Goal: Transaction & Acquisition: Purchase product/service

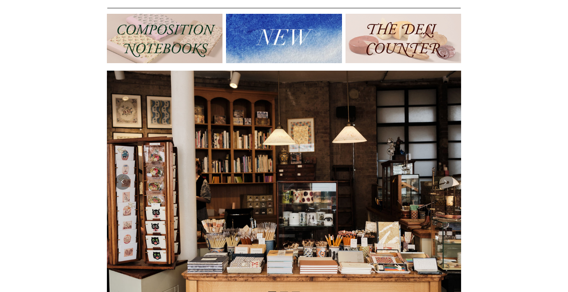
scroll to position [85, 0]
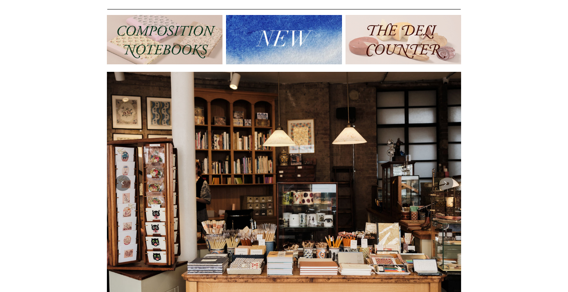
click at [175, 22] on img at bounding box center [165, 39] width 116 height 49
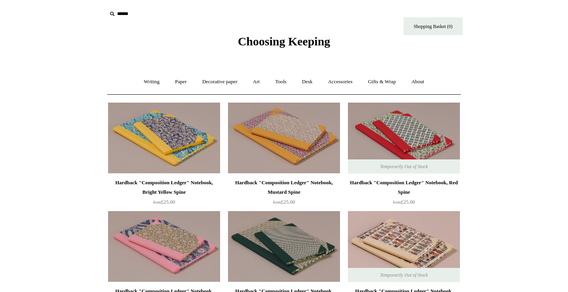
click at [247, 47] on span "Choosing Keeping" at bounding box center [284, 41] width 92 height 13
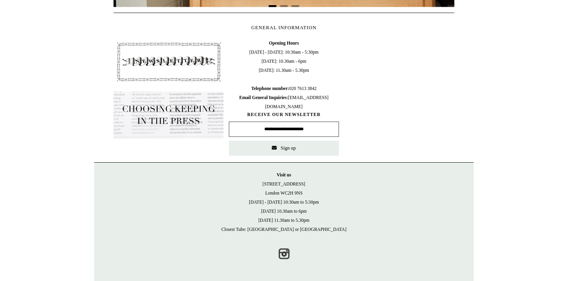
scroll to position [372, 0]
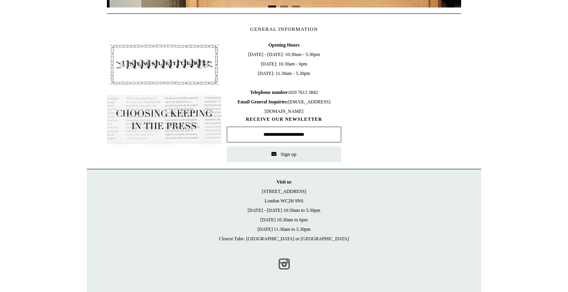
click at [283, 263] on link "Instagram" at bounding box center [283, 263] width 17 height 17
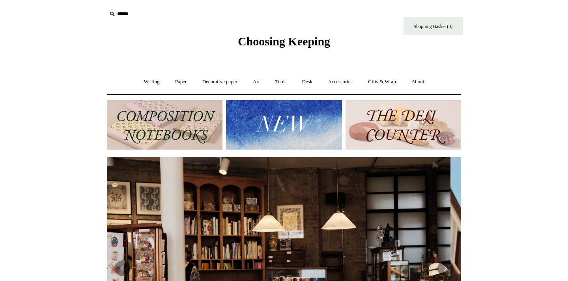
scroll to position [0, 0]
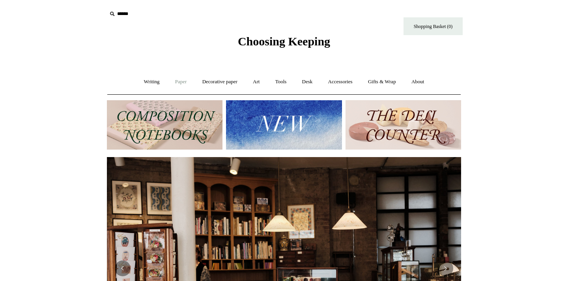
click at [177, 83] on link "Paper +" at bounding box center [181, 81] width 26 height 21
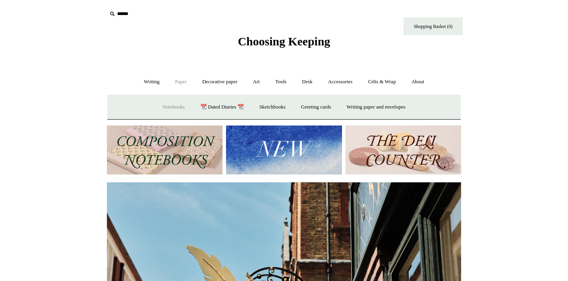
click at [169, 105] on link "Notebooks +" at bounding box center [173, 107] width 36 height 21
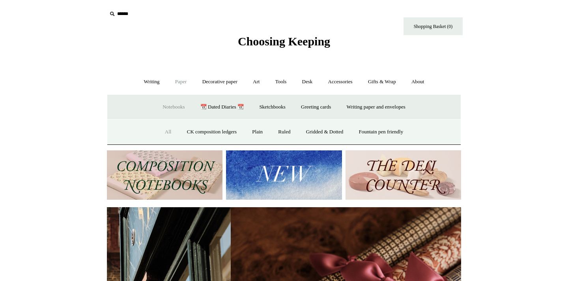
scroll to position [0, 691]
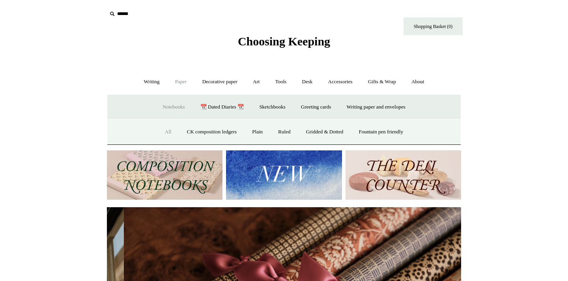
click at [167, 130] on link "All" at bounding box center [168, 131] width 21 height 21
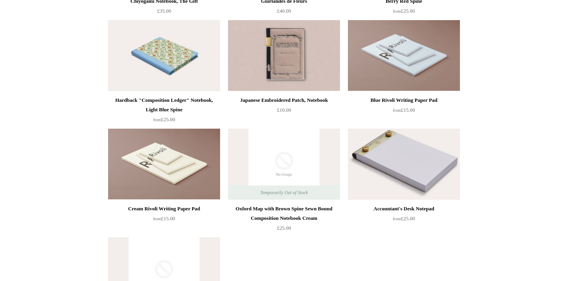
scroll to position [4417, 0]
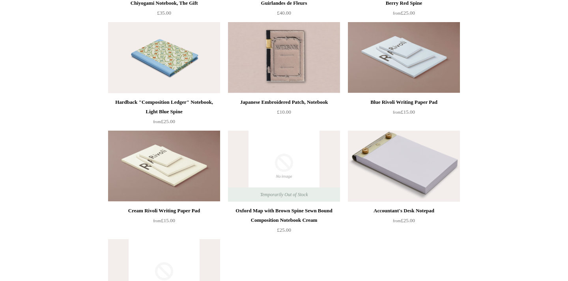
click at [319, 64] on img at bounding box center [284, 57] width 112 height 71
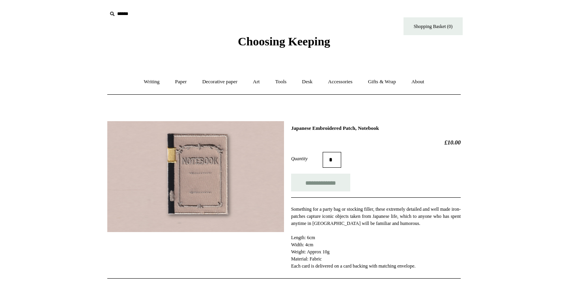
click at [278, 33] on div "Choosing Keeping" at bounding box center [284, 24] width 394 height 48
click at [277, 48] on body "Menu Choosing Keeping * Shipping Information Shopping Basket (0) * ⤺ +" at bounding box center [284, 264] width 394 height 529
click at [274, 37] on span "Choosing Keeping" at bounding box center [284, 41] width 92 height 13
